Goal: Navigation & Orientation: Understand site structure

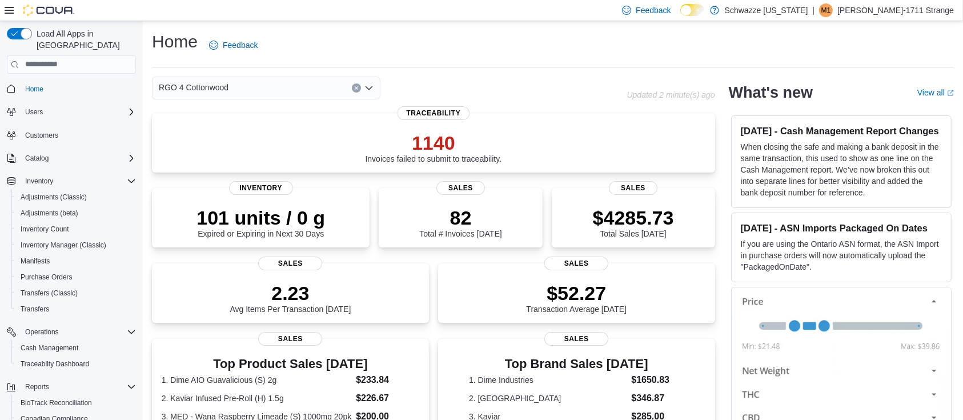
click at [868, 65] on div "Home Feedback" at bounding box center [553, 48] width 802 height 37
